Goal: Task Accomplishment & Management: Complete application form

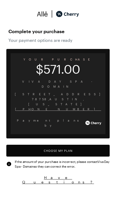
click at [34, 145] on button "Choose My Plan" at bounding box center [57, 151] width 103 height 12
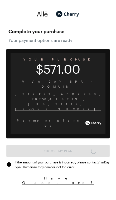
scroll to position [435, 0]
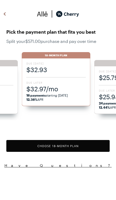
click at [109, 103] on strong "24 payments" at bounding box center [109, 103] width 20 height 4
click at [81, 146] on button "Choose 18 -Month Plan" at bounding box center [57, 146] width 103 height 12
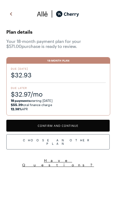
click at [80, 123] on button "Confirm and Continue" at bounding box center [57, 126] width 103 height 12
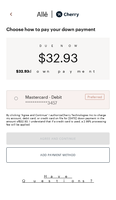
radio input "true"
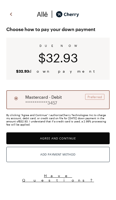
click at [70, 155] on div "Add Payment Method" at bounding box center [57, 154] width 35 height 7
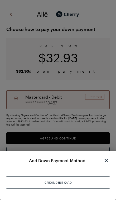
click at [82, 182] on div "Credit/Debit Card" at bounding box center [58, 182] width 104 height 12
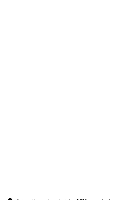
scroll to position [22, 0]
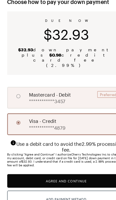
click at [82, 158] on button "Agree and Continue" at bounding box center [57, 164] width 103 height 12
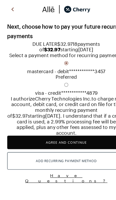
click at [71, 136] on button "Agree and Continue" at bounding box center [57, 131] width 103 height 12
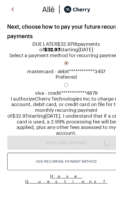
click at [18, 85] on input "A" at bounding box center [57, 80] width 103 height 9
radio input "true"
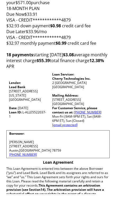
scroll to position [38, 0]
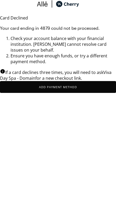
click at [78, 99] on button "Add Payment Method" at bounding box center [58, 93] width 116 height 12
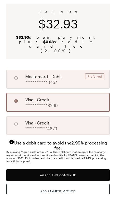
scroll to position [28, 0]
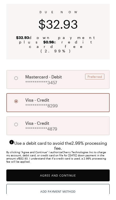
click at [24, 176] on button "Agree and Continue" at bounding box center [57, 181] width 103 height 12
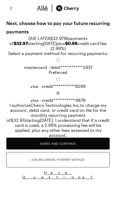
click at [16, 90] on input "A" at bounding box center [57, 85] width 103 height 9
radio input "true"
click at [19, 71] on input "A" at bounding box center [57, 66] width 103 height 9
radio input "true"
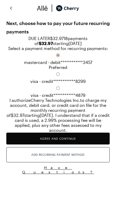
click at [85, 150] on button "Agree and Continue" at bounding box center [57, 145] width 103 height 12
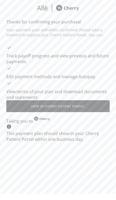
click at [23, 110] on button "View in Cherry patient portal" at bounding box center [57, 112] width 103 height 12
